Goal: Find specific page/section: Find specific page/section

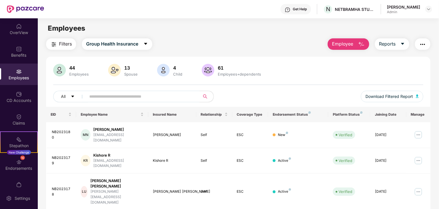
scroll to position [142, 0]
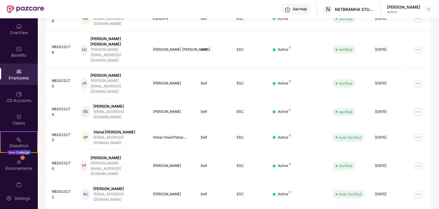
click at [56, 11] on div "Get Help N NETBRAMHA STUDIOS LLP [PERSON_NAME] Admin" at bounding box center [238, 9] width 388 height 18
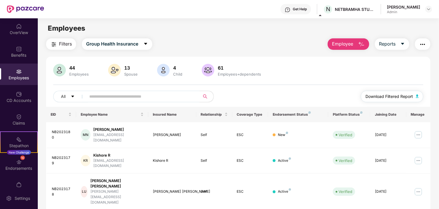
click at [406, 95] on span "Download Filtered Report" at bounding box center [390, 96] width 48 height 6
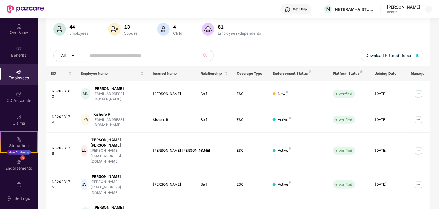
scroll to position [142, 0]
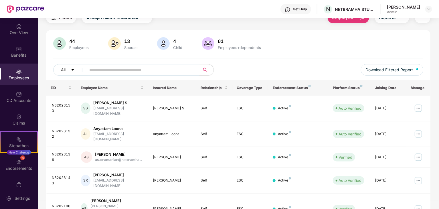
scroll to position [0, 0]
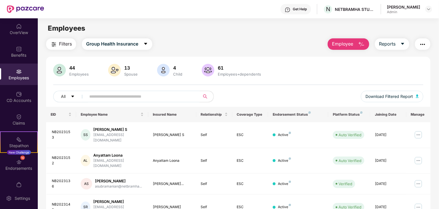
click at [126, 94] on input "text" at bounding box center [140, 96] width 103 height 9
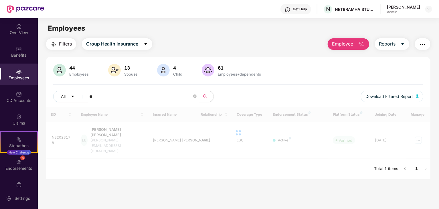
type input "*"
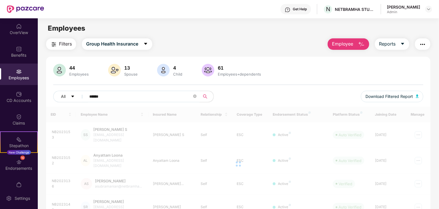
type input "*******"
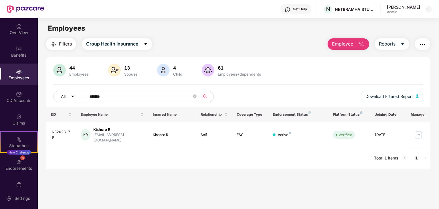
drag, startPoint x: 126, startPoint y: 94, endPoint x: 62, endPoint y: 85, distance: 64.8
click at [62, 85] on div "44 Employees 13 Spouse 4 Child [DEMOGRAPHIC_DATA] Employees+dependents All ****…" at bounding box center [238, 85] width 385 height 43
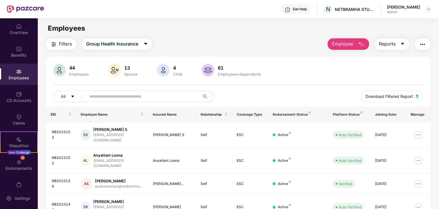
click at [104, 95] on input "text" at bounding box center [140, 96] width 103 height 9
click at [21, 28] on div "OverView" at bounding box center [19, 28] width 38 height 21
